Goal: Find specific page/section: Find specific page/section

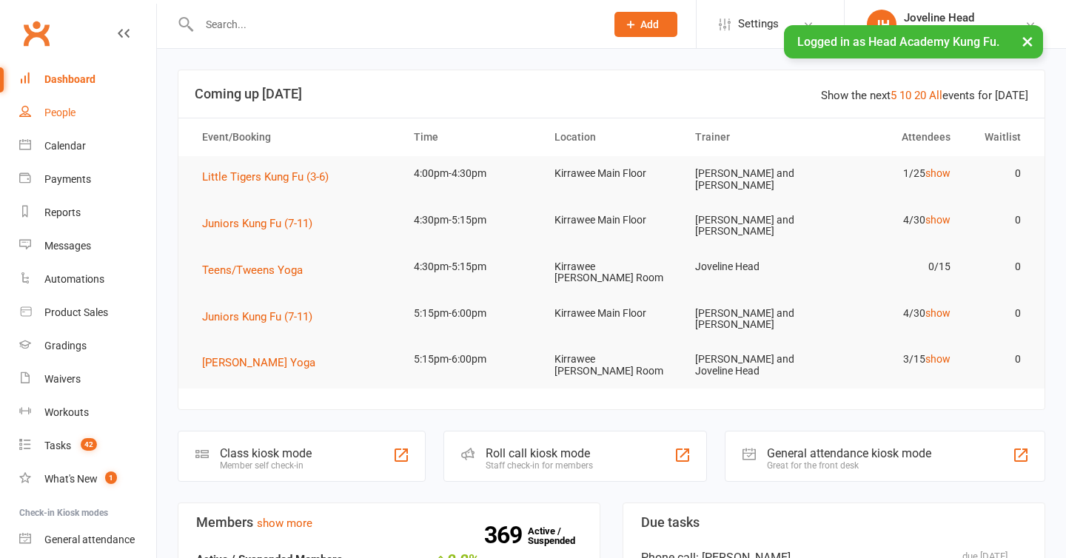
click at [78, 116] on link "People" at bounding box center [87, 112] width 137 height 33
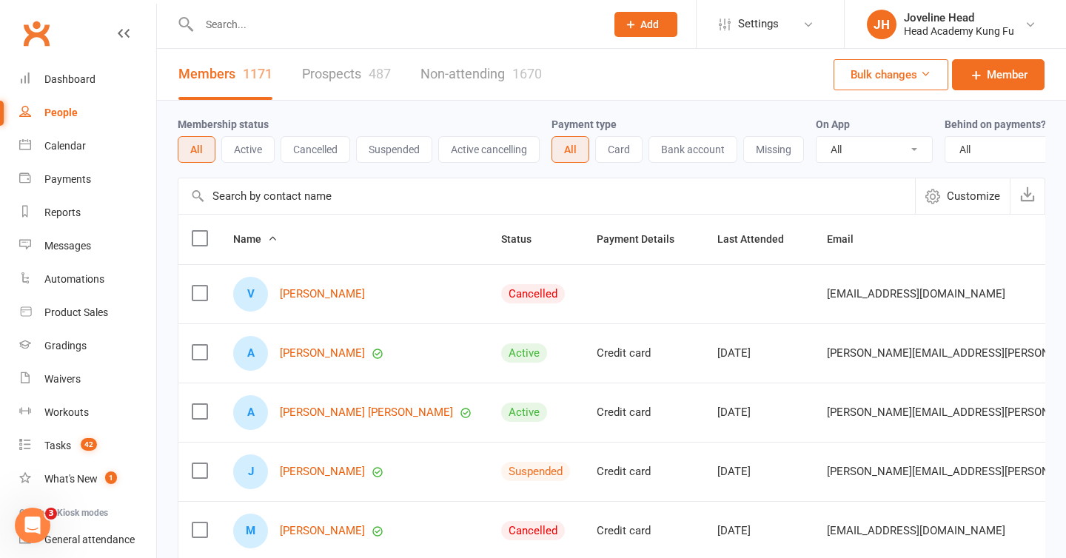
click at [312, 30] on input "text" at bounding box center [395, 24] width 401 height 21
type input "[PERSON_NAME]"
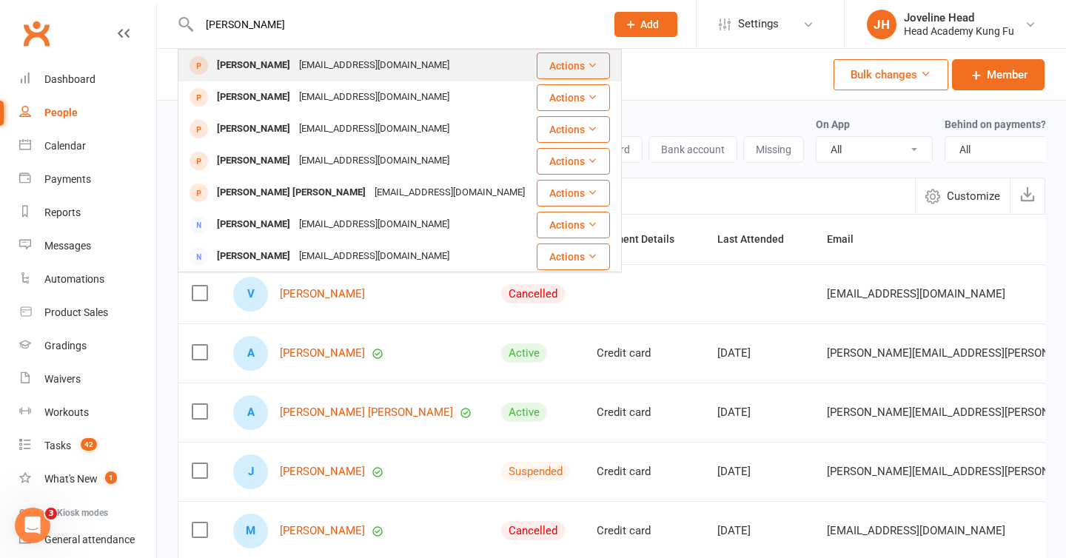
click at [269, 69] on div "[PERSON_NAME]" at bounding box center [253, 65] width 82 height 21
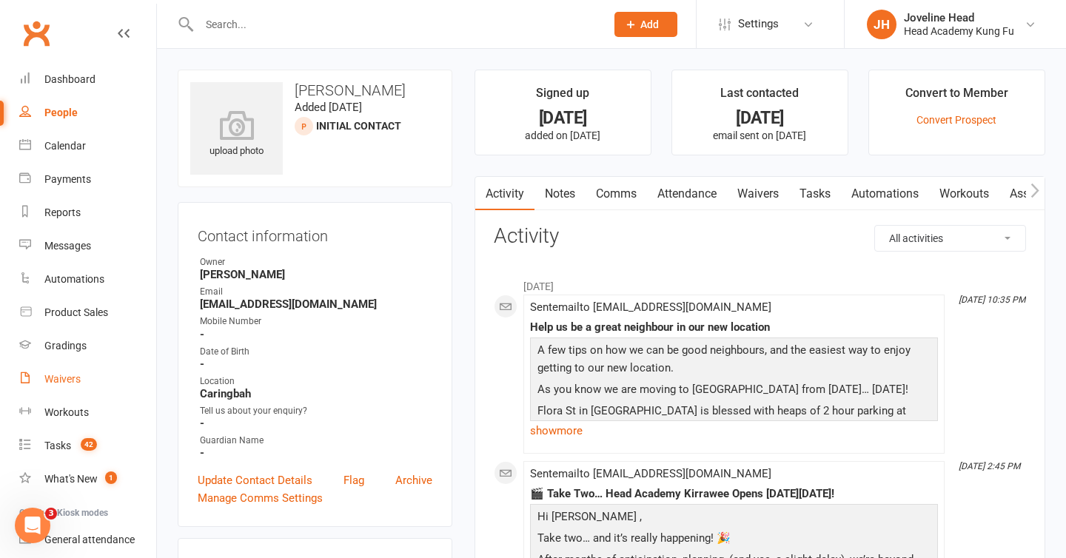
click at [71, 381] on div "Waivers" at bounding box center [62, 379] width 36 height 12
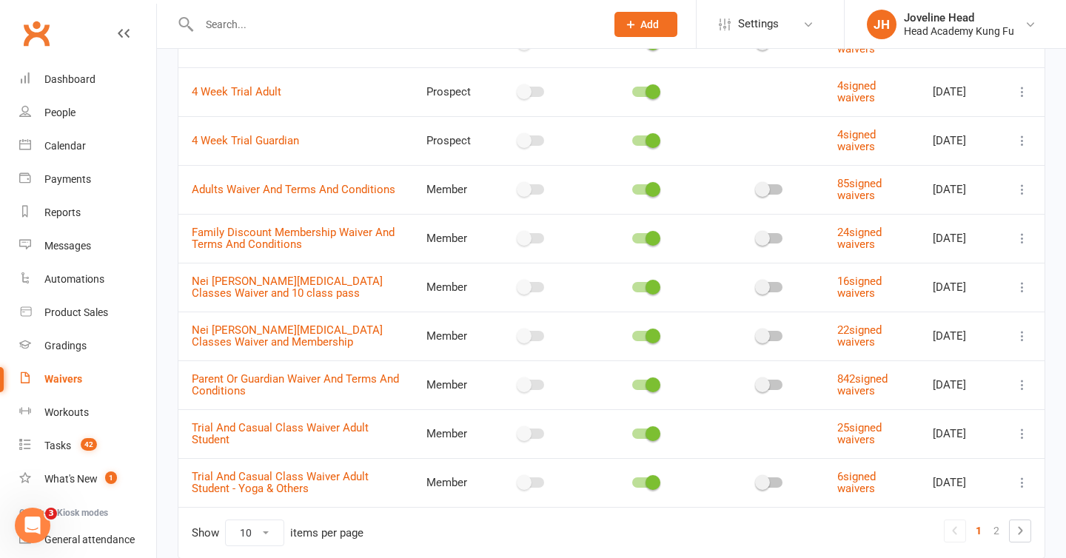
scroll to position [252, 0]
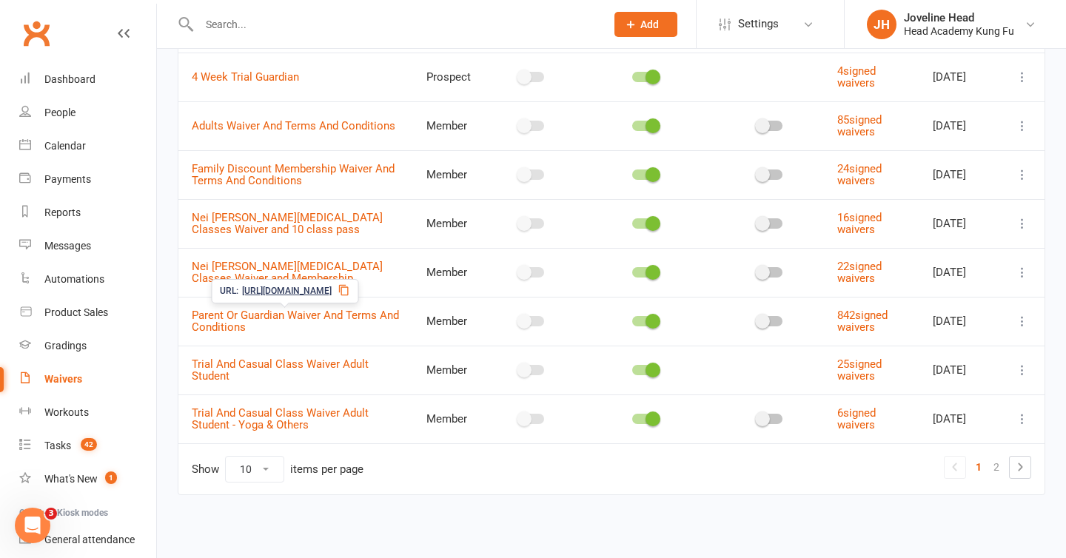
click at [332, 286] on span "[URL][DOMAIN_NAME]" at bounding box center [287, 291] width 90 height 14
